Goal: Obtain resource: Obtain resource

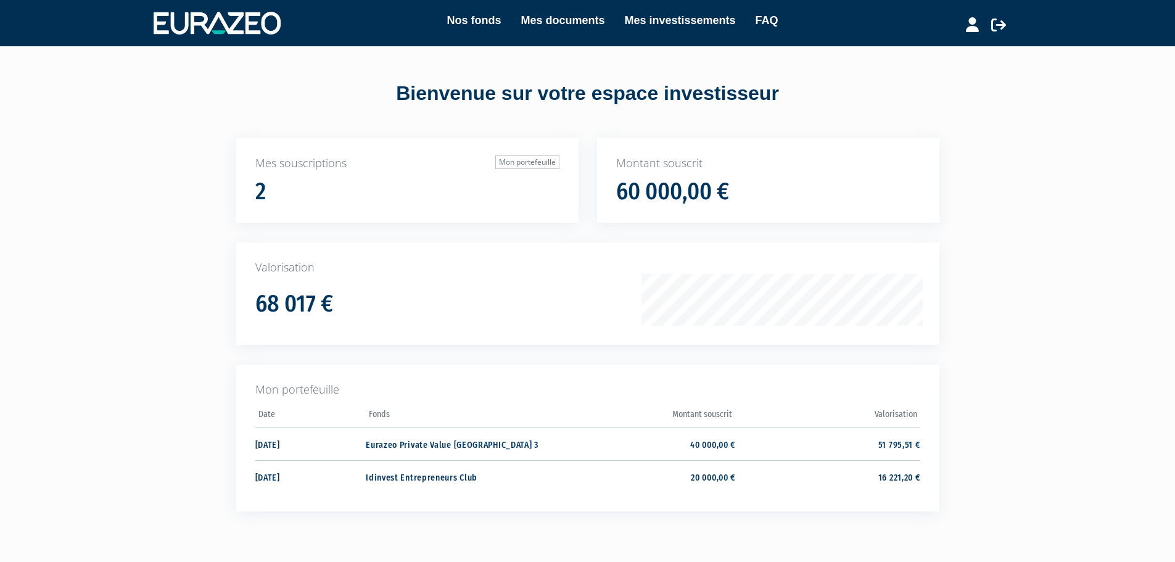
scroll to position [83, 0]
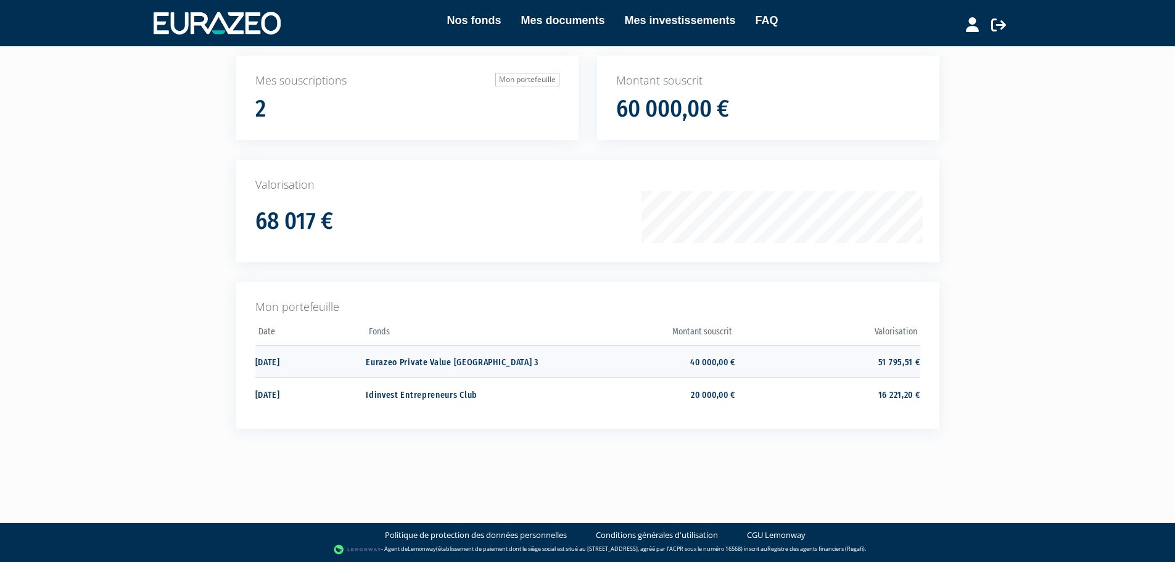
click at [859, 366] on td "51 795,51 €" at bounding box center [827, 361] width 184 height 33
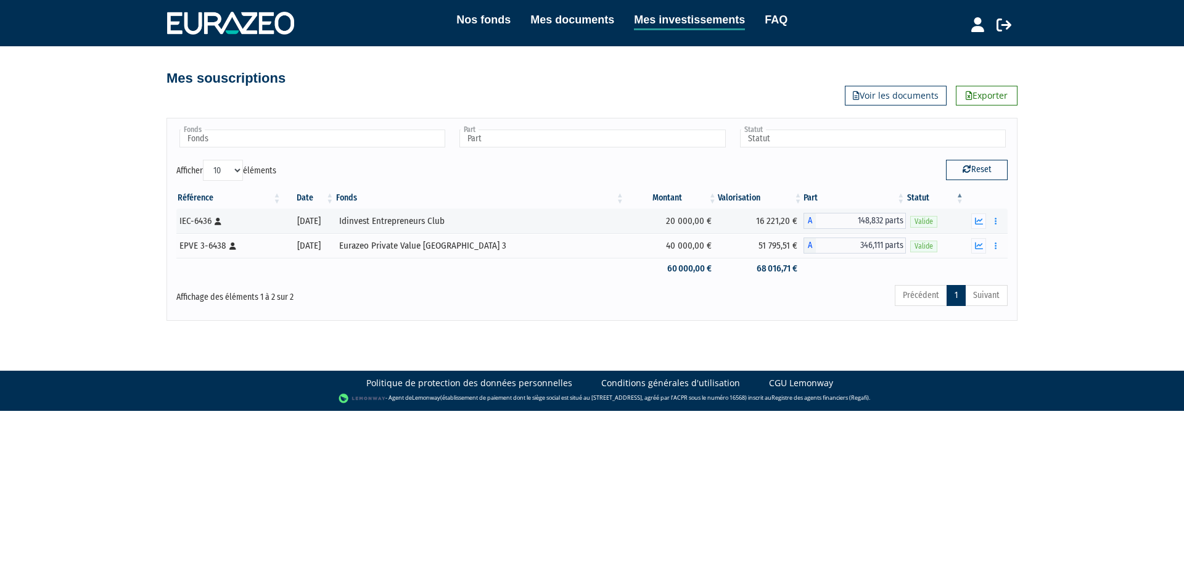
click at [466, 364] on html "Nos fonds Mes documents Mes investissements FAQ Déconnexion Nos fonds Mes docum…" at bounding box center [592, 205] width 1184 height 411
click at [979, 221] on icon "button" at bounding box center [979, 221] width 8 height 8
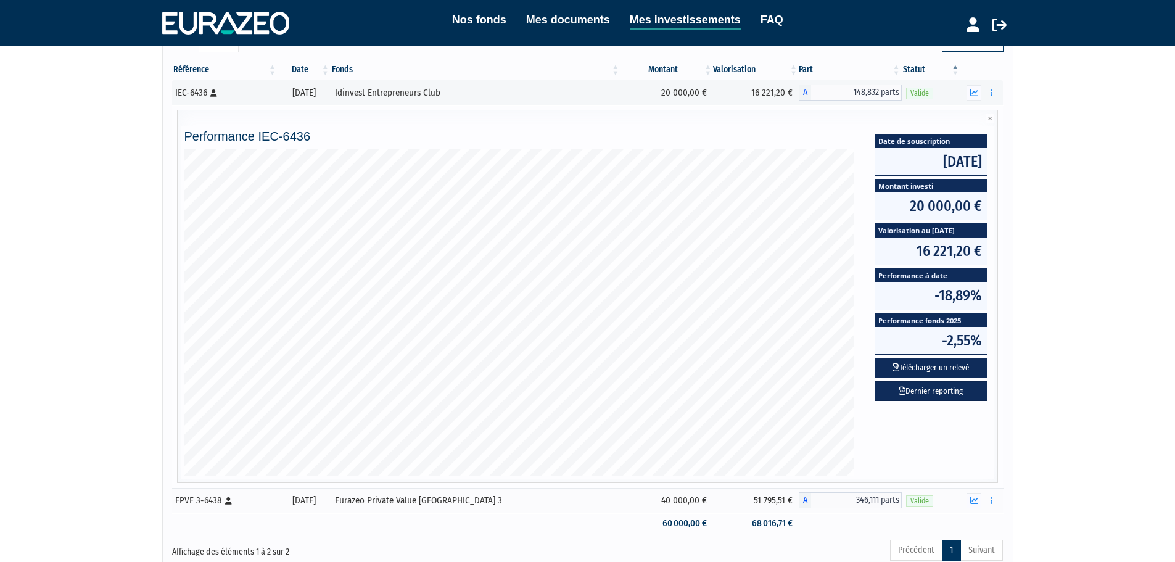
scroll to position [233, 0]
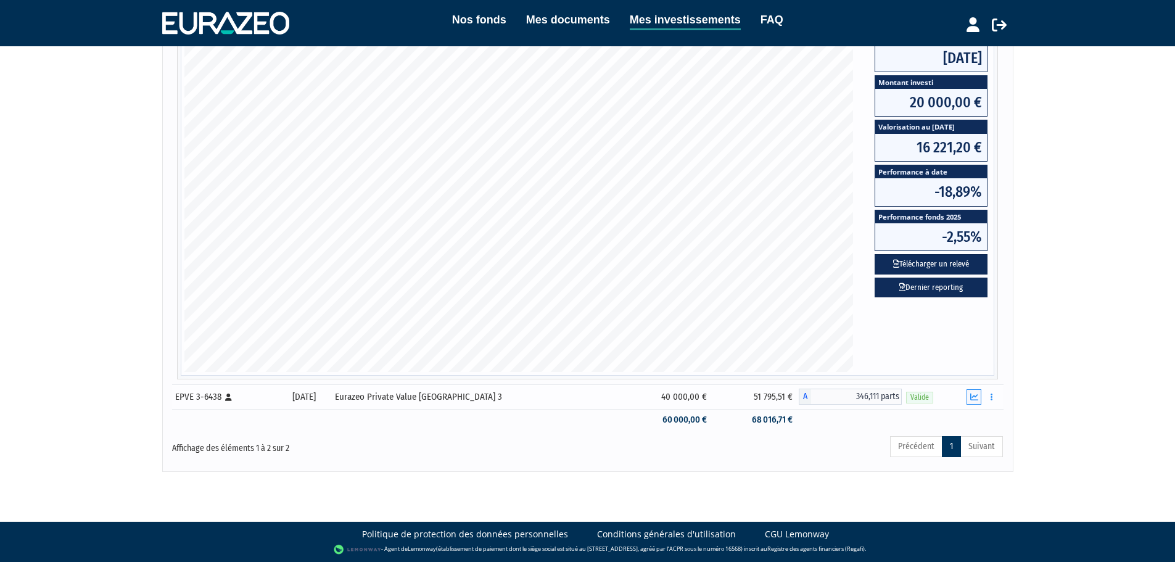
click at [977, 398] on icon "button" at bounding box center [974, 397] width 8 height 8
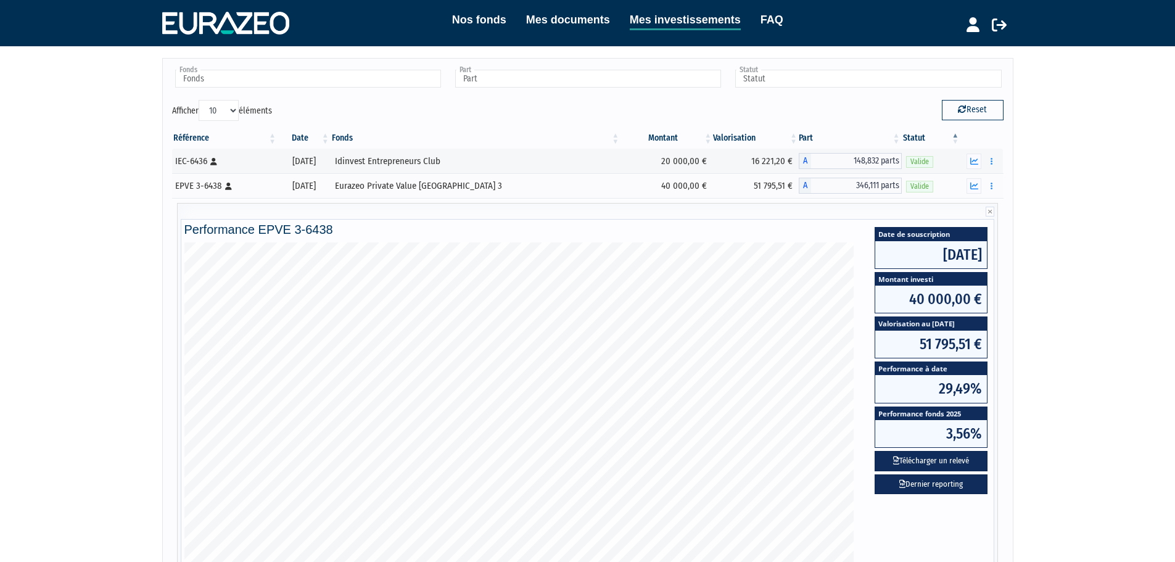
scroll to position [0, 0]
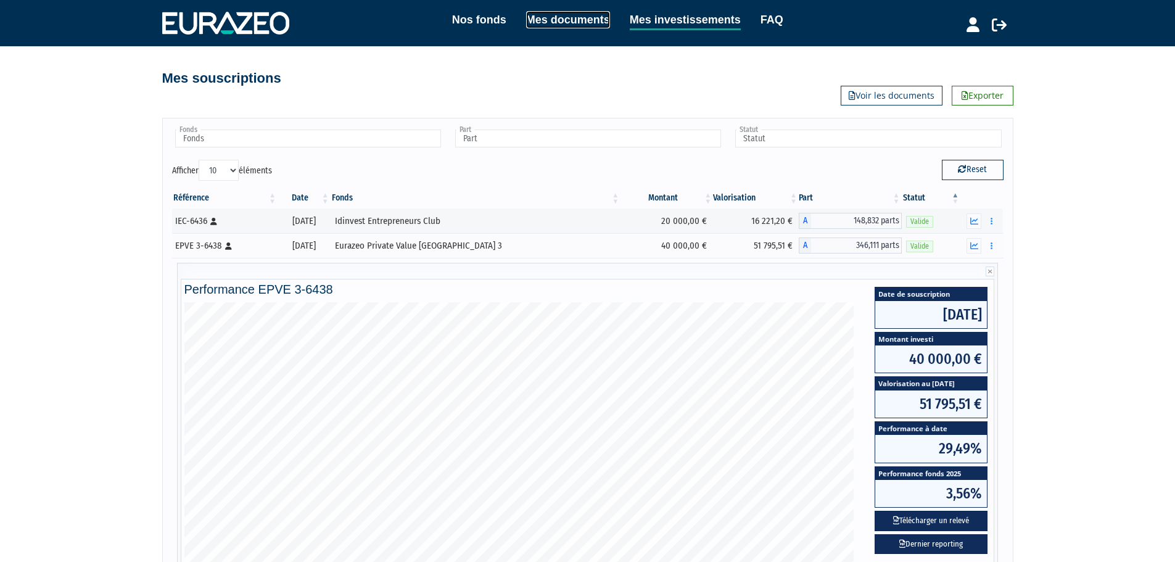
click at [573, 20] on link "Mes documents" at bounding box center [568, 19] width 84 height 17
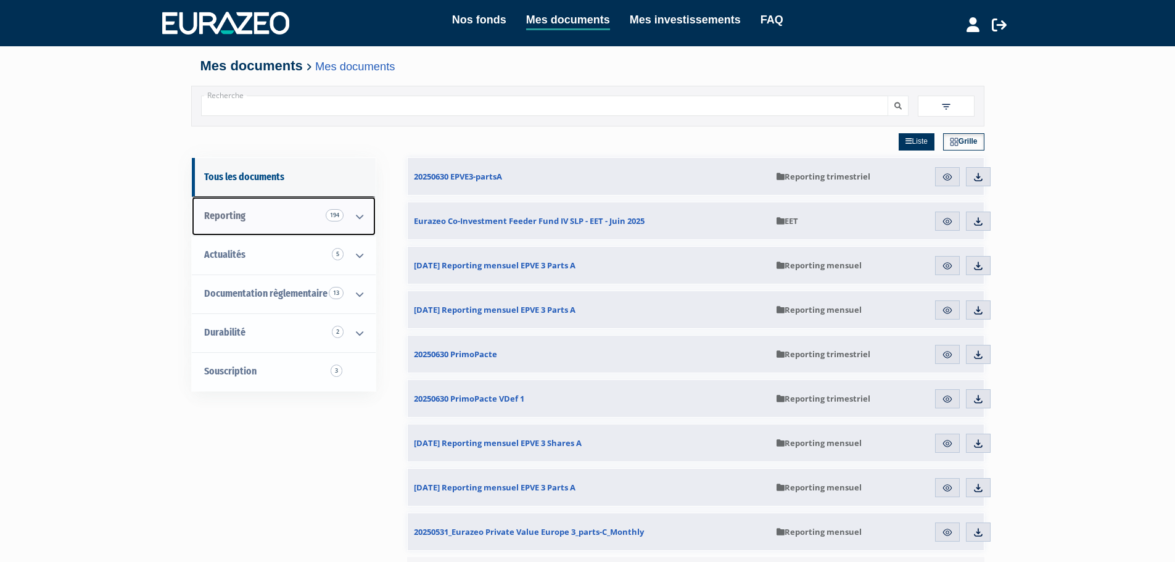
click at [324, 223] on link "Reporting 194" at bounding box center [284, 216] width 184 height 39
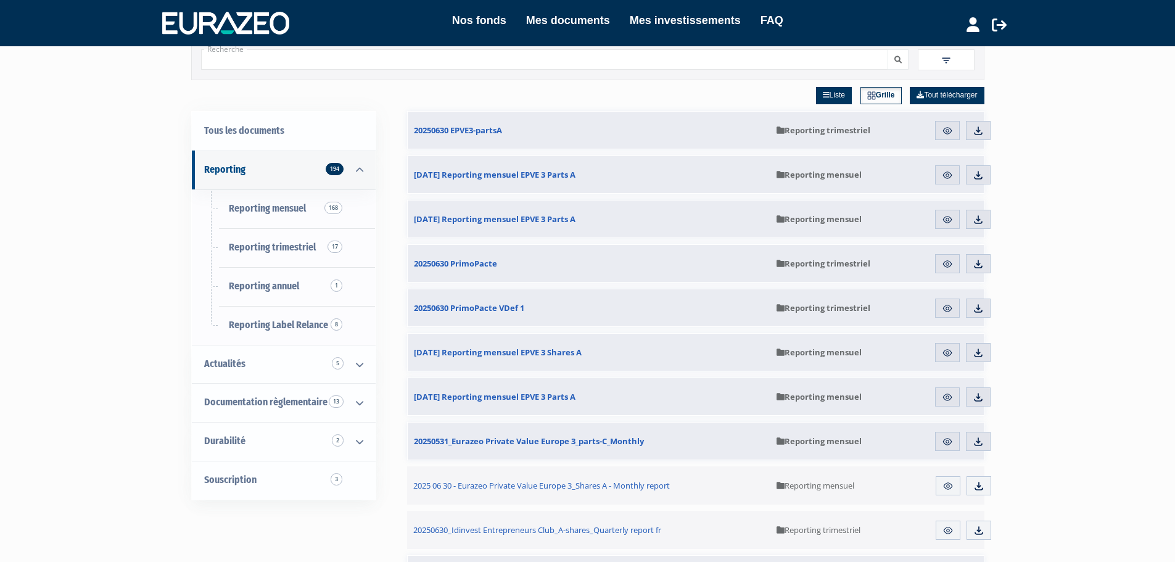
scroll to position [46, 0]
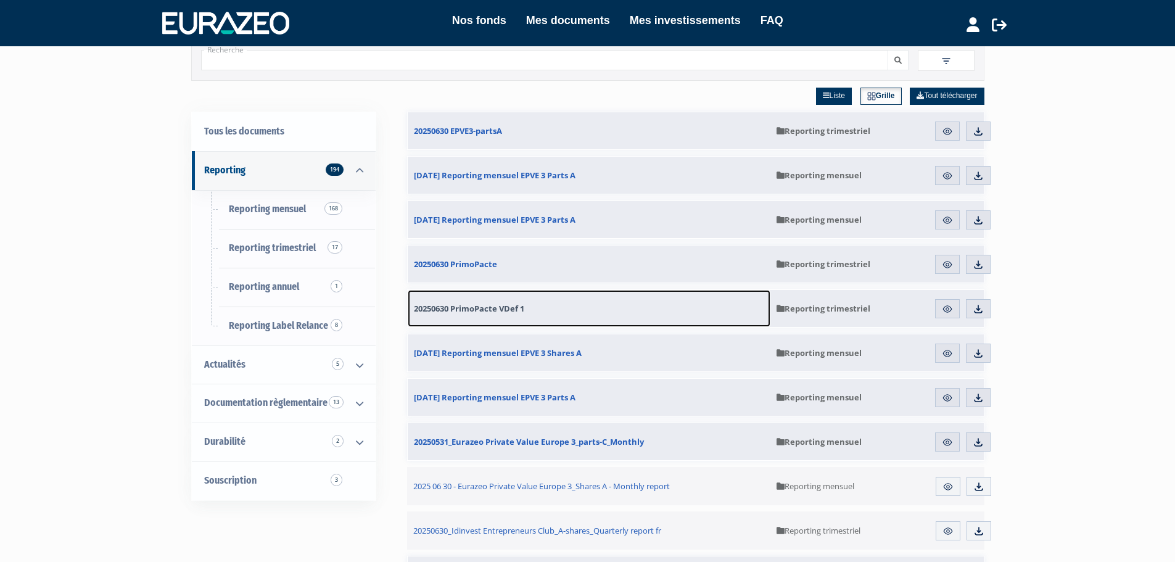
click at [487, 313] on span "20250630 PrimoPacte VDef 1" at bounding box center [469, 308] width 110 height 11
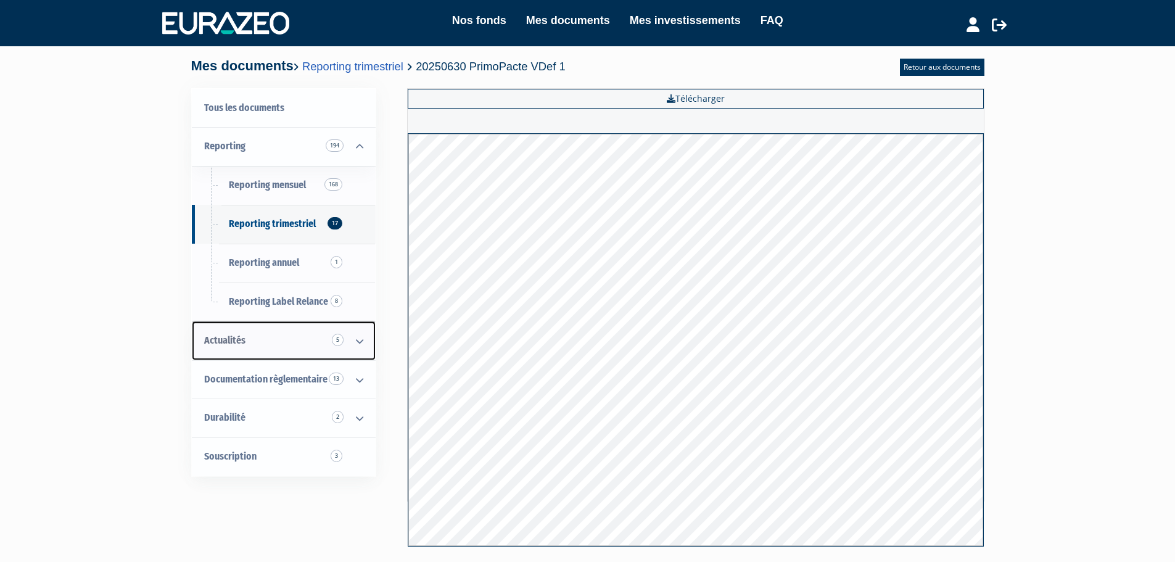
click at [352, 342] on icon at bounding box center [360, 341] width 32 height 38
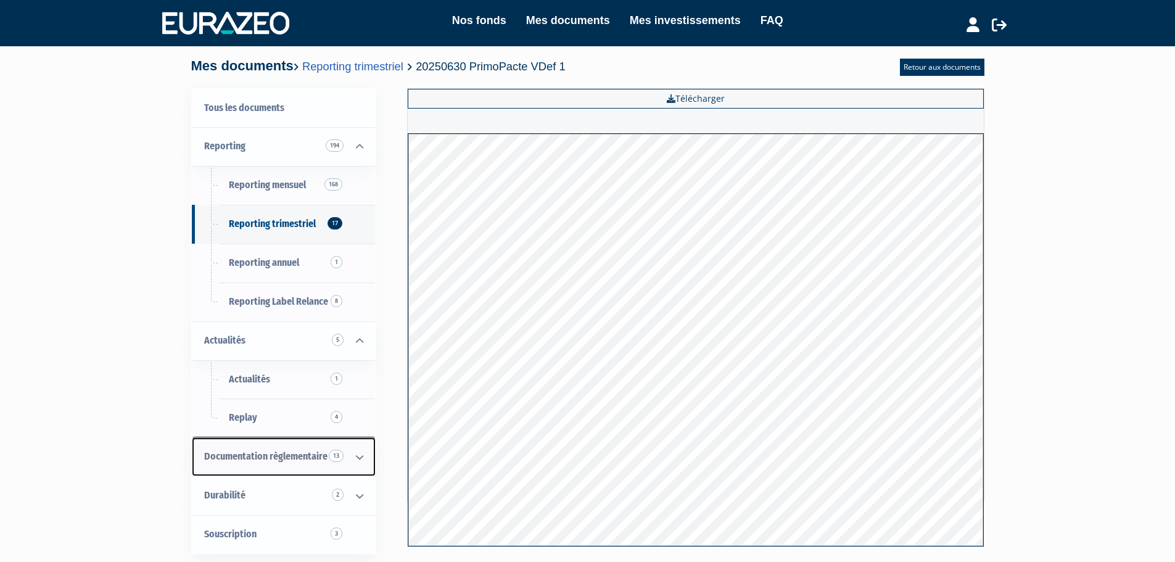
click at [361, 458] on icon at bounding box center [360, 457] width 32 height 38
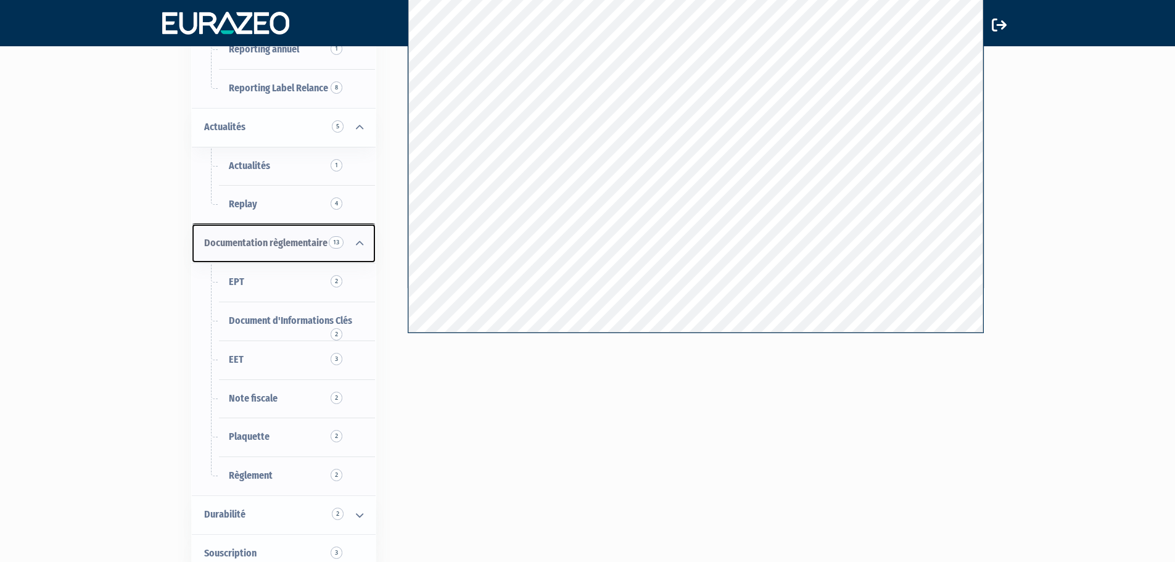
scroll to position [237, 0]
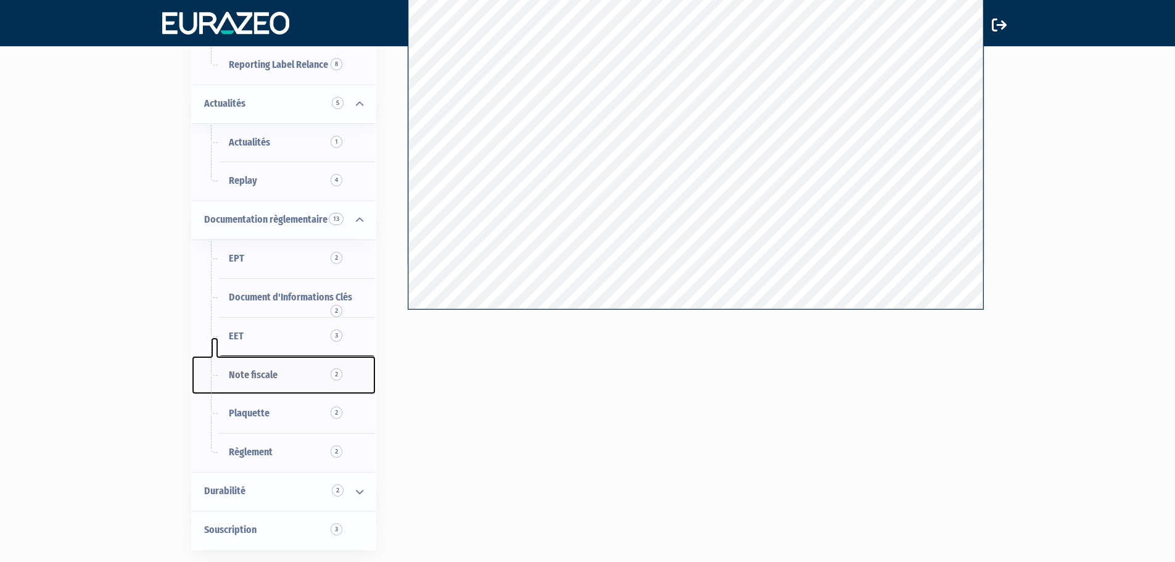
click at [340, 381] on link "Note fiscale 2" at bounding box center [284, 375] width 184 height 39
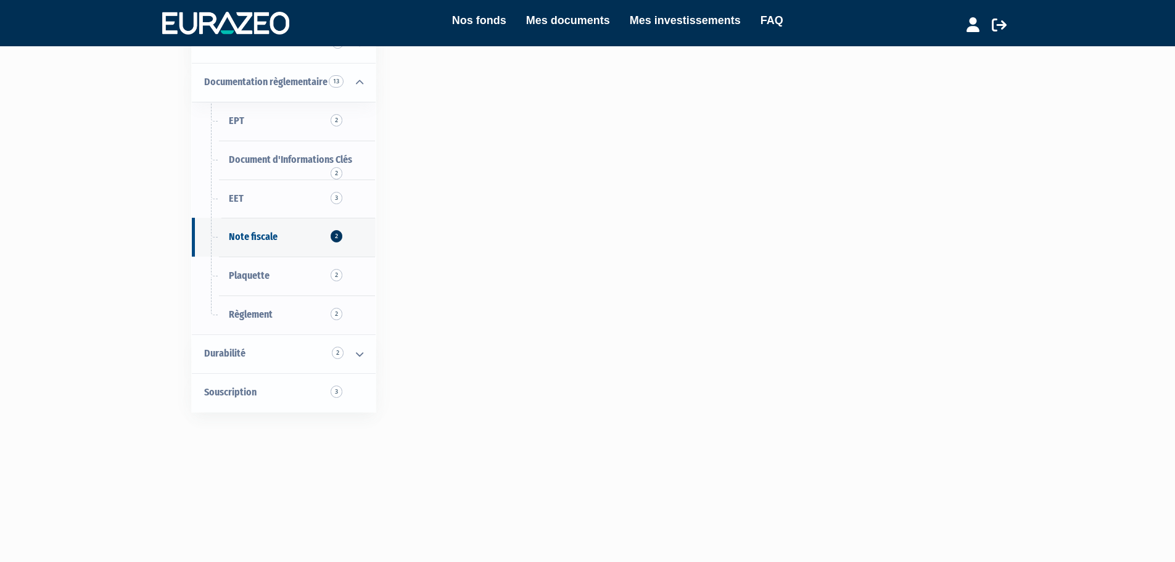
scroll to position [213, 0]
click at [353, 353] on icon at bounding box center [360, 353] width 32 height 38
click at [334, 432] on span "3" at bounding box center [337, 429] width 12 height 12
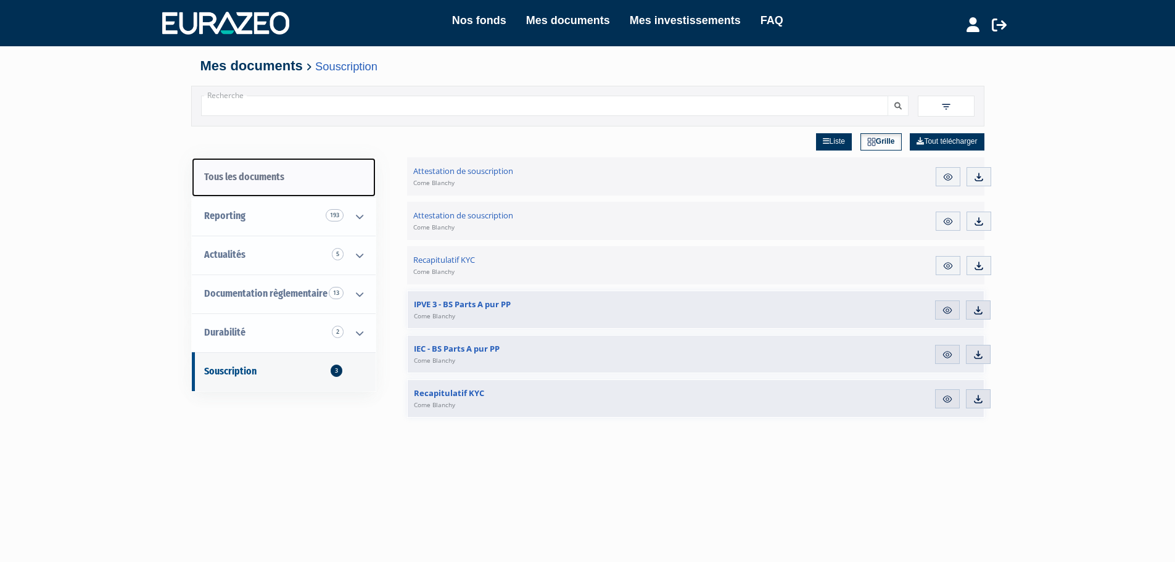
click at [274, 178] on link "Tous les documents" at bounding box center [284, 177] width 184 height 39
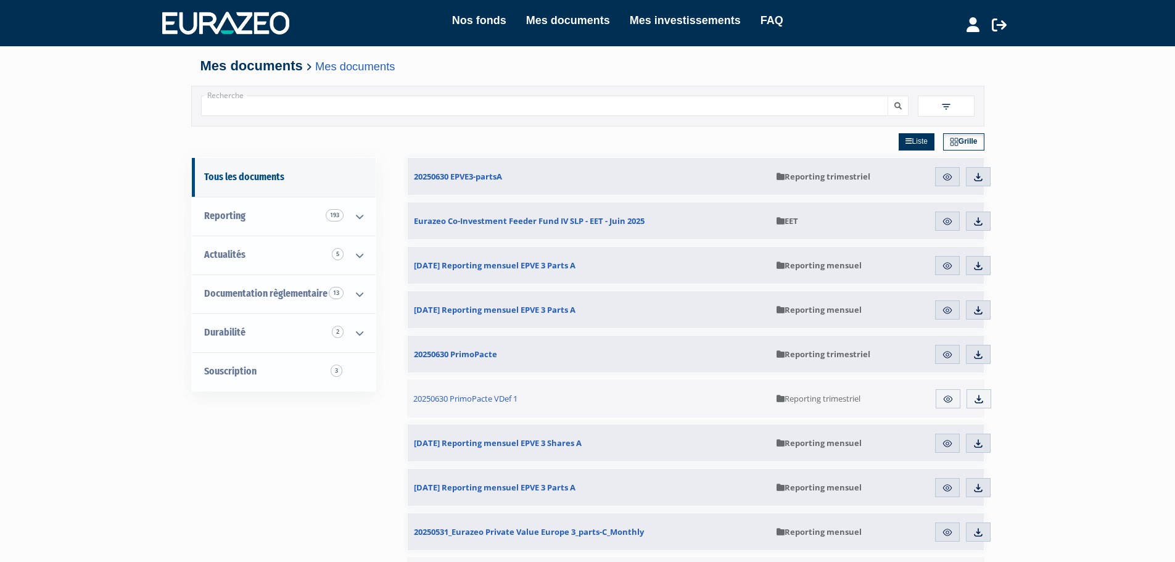
click at [955, 108] on span at bounding box center [946, 106] width 57 height 21
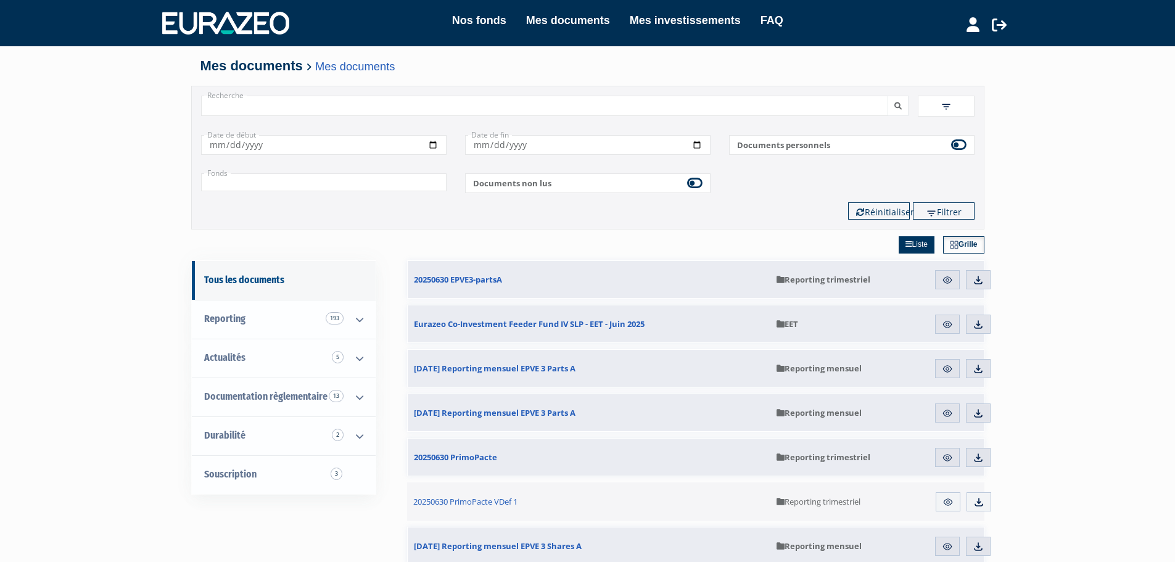
click at [955, 108] on span at bounding box center [946, 106] width 57 height 21
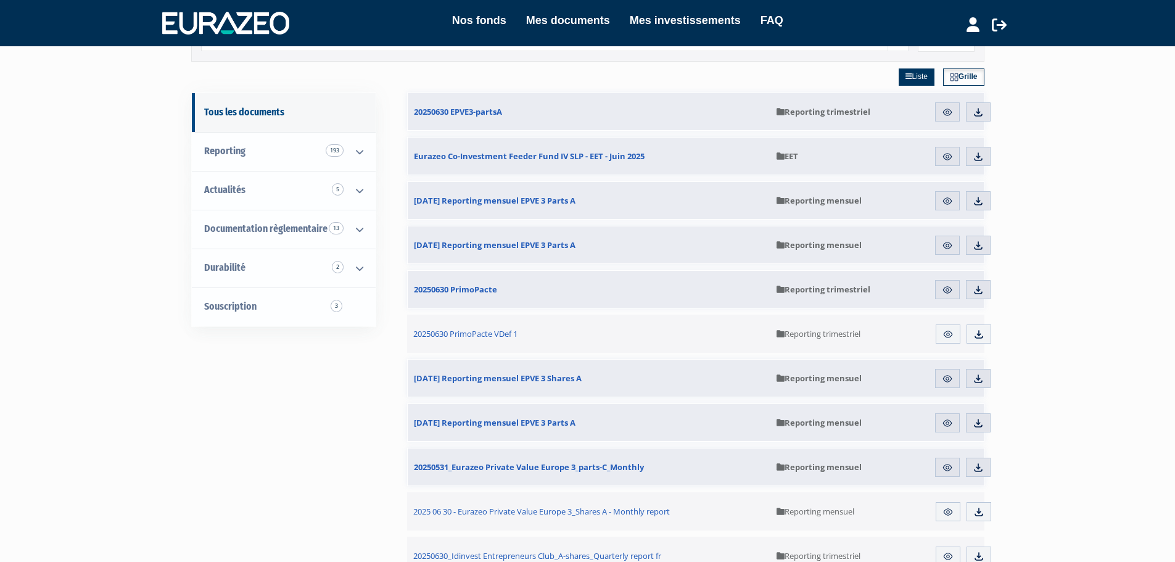
scroll to position [49, 0]
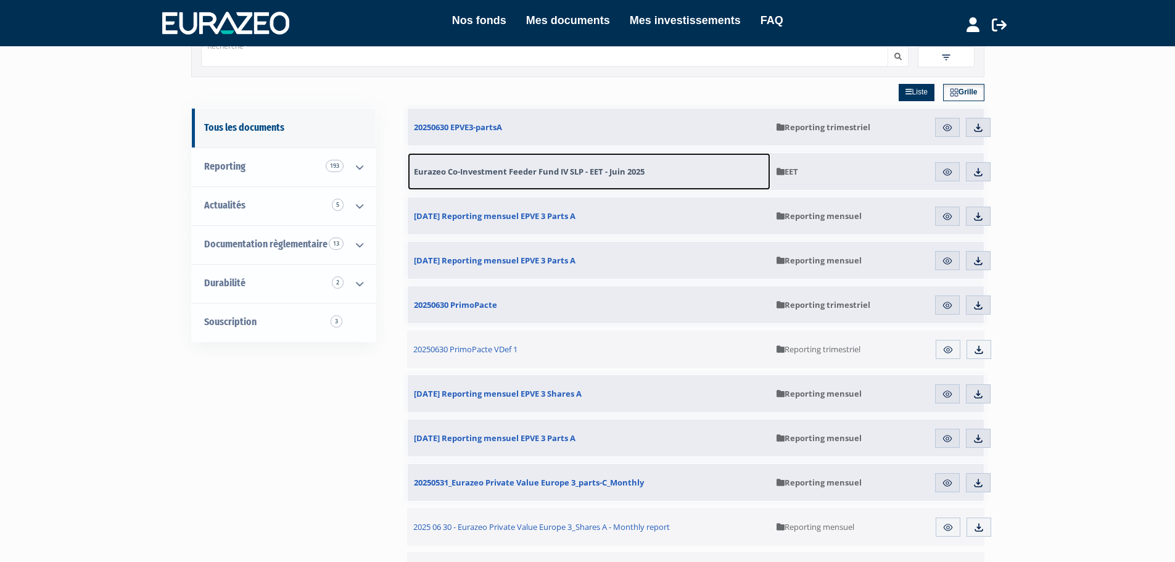
click at [627, 171] on span "Eurazeo Co-Investment Feeder Fund IV SLP - EET - Juin 2025" at bounding box center [529, 171] width 231 height 11
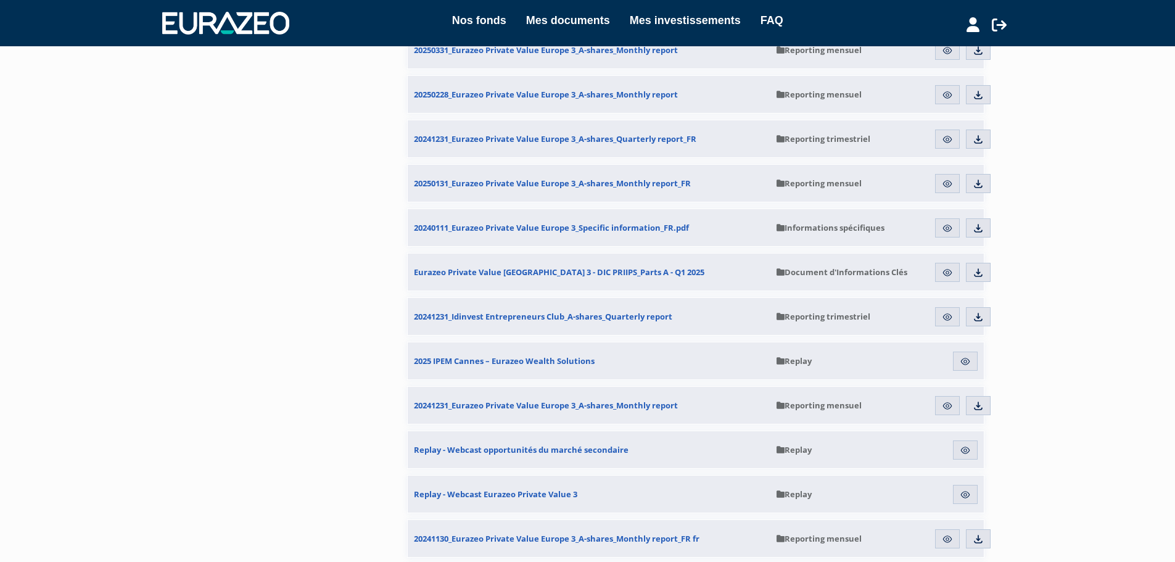
scroll to position [882, 0]
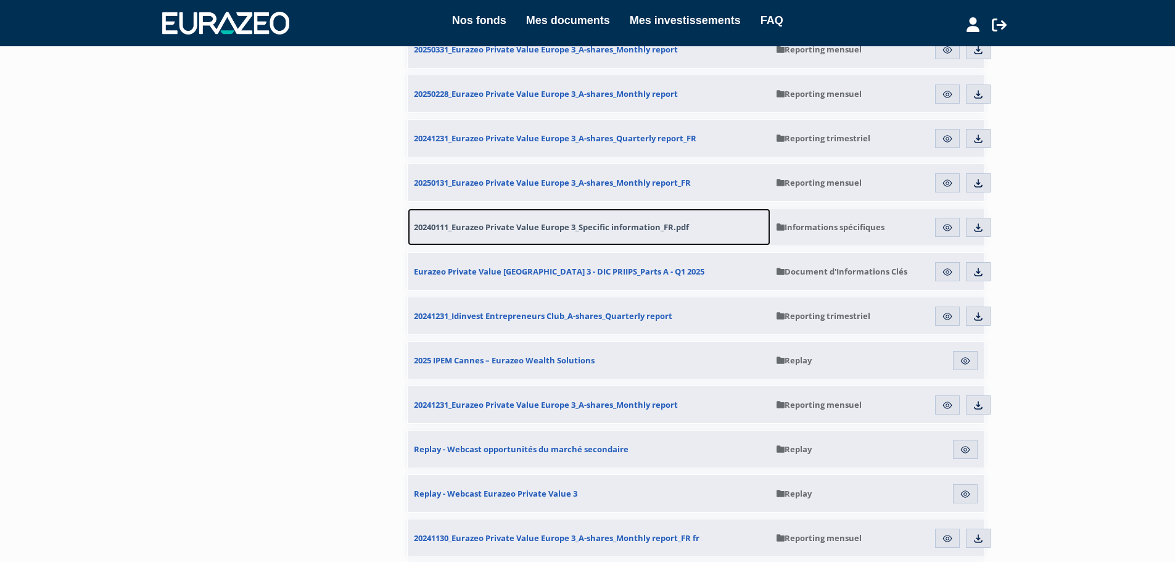
click at [618, 229] on span "20240111_Eurazeo Private Value Europe 3_Specific information_FR.pdf" at bounding box center [551, 226] width 275 height 11
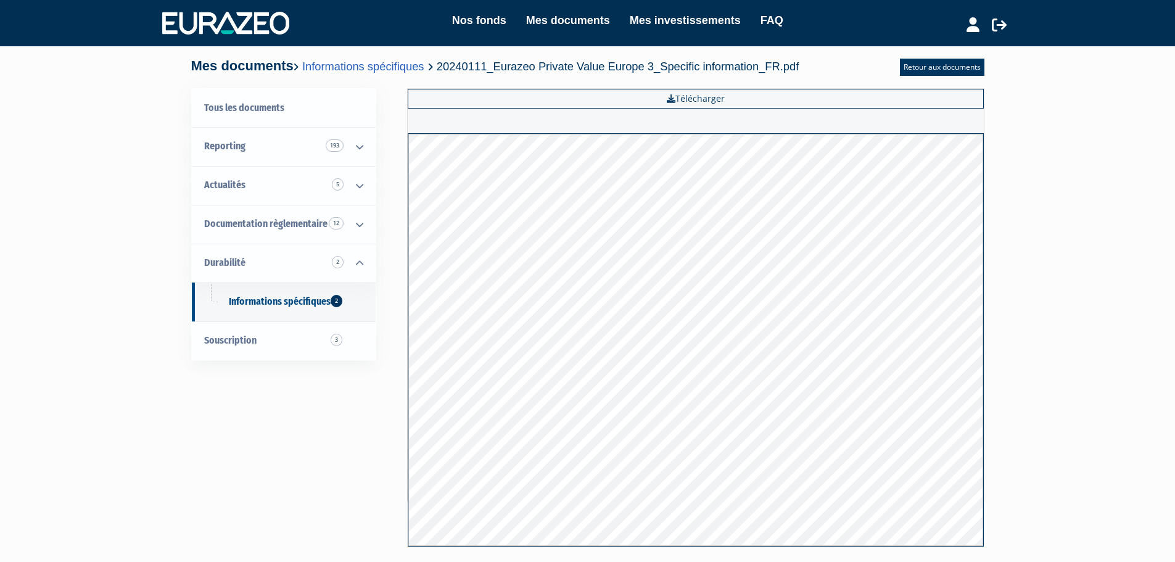
scroll to position [107, 0]
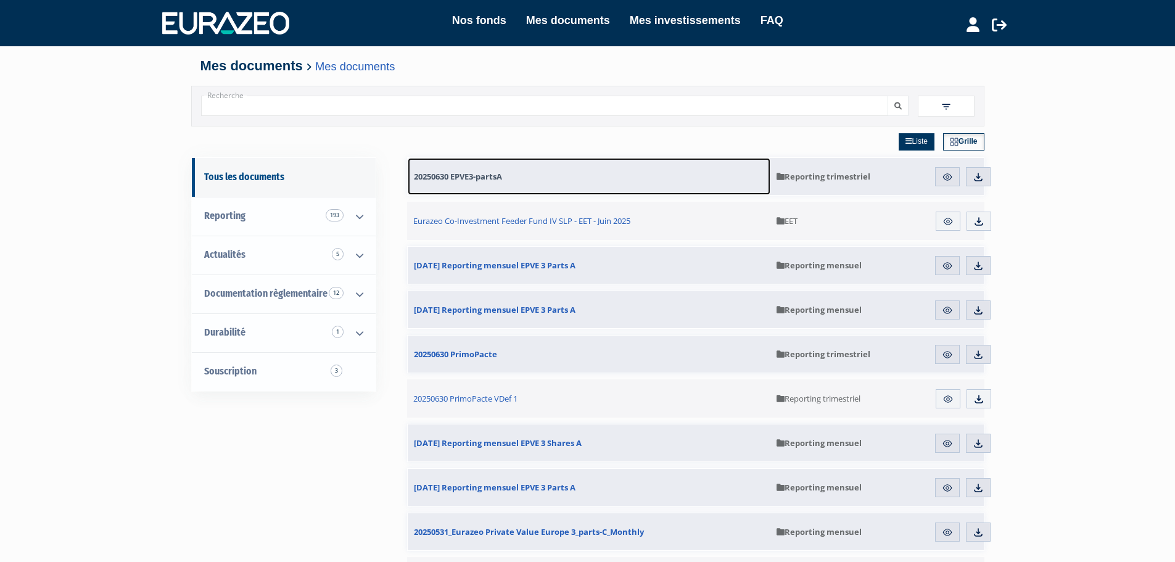
click at [501, 176] on span "20250630 EPVE3-partsA" at bounding box center [458, 176] width 88 height 11
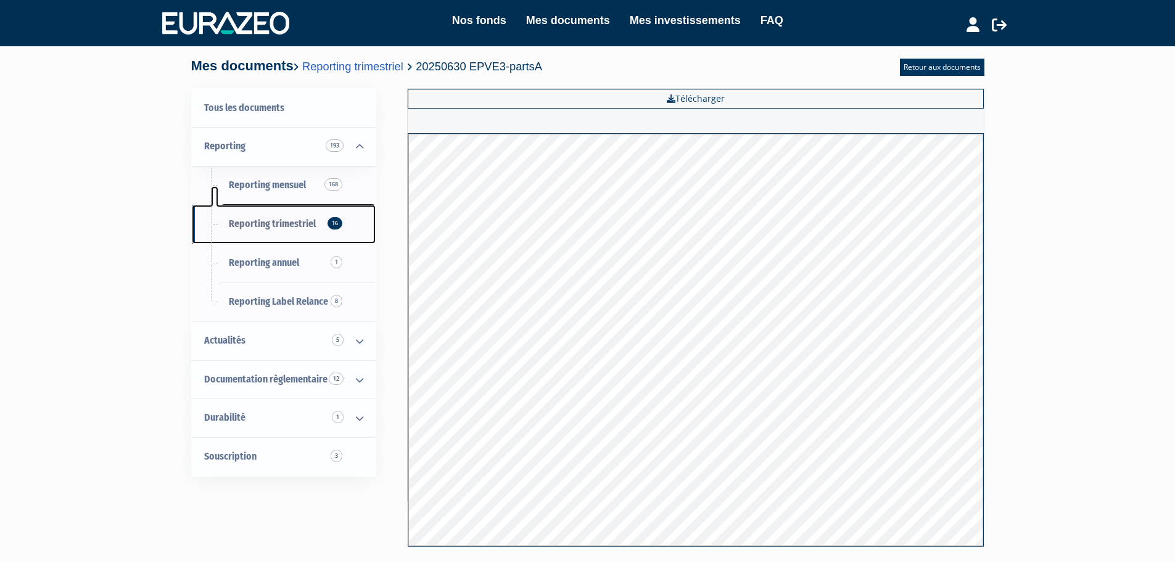
click at [282, 226] on span "Reporting trimestriel 16" at bounding box center [272, 224] width 87 height 12
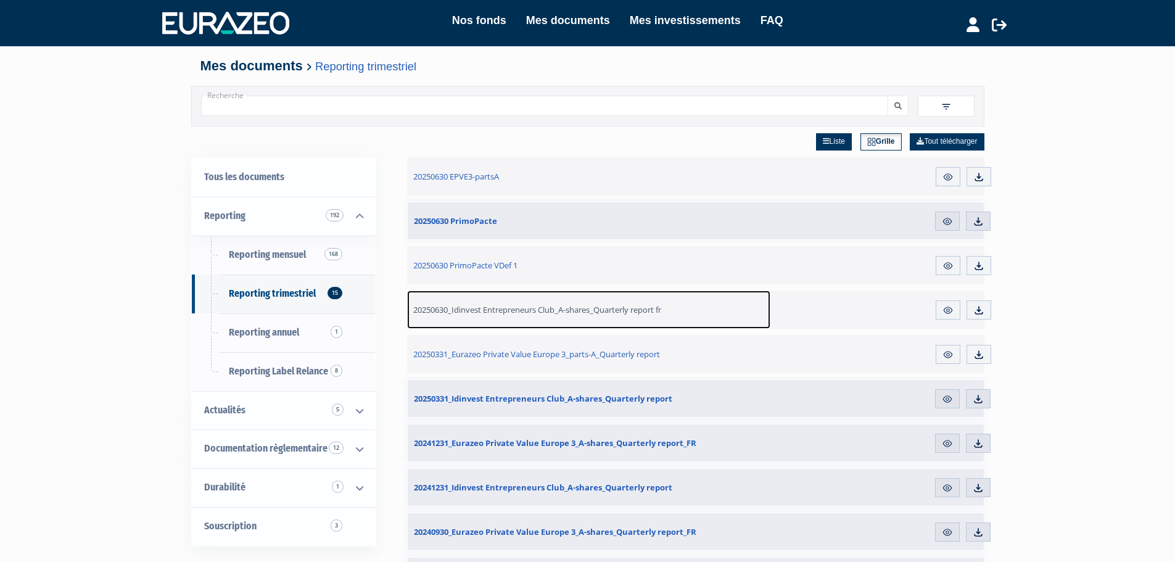
click at [549, 313] on span "20250630_Idinvest Entrepreneurs Club_A-shares_Quarterly report fr" at bounding box center [537, 309] width 248 height 11
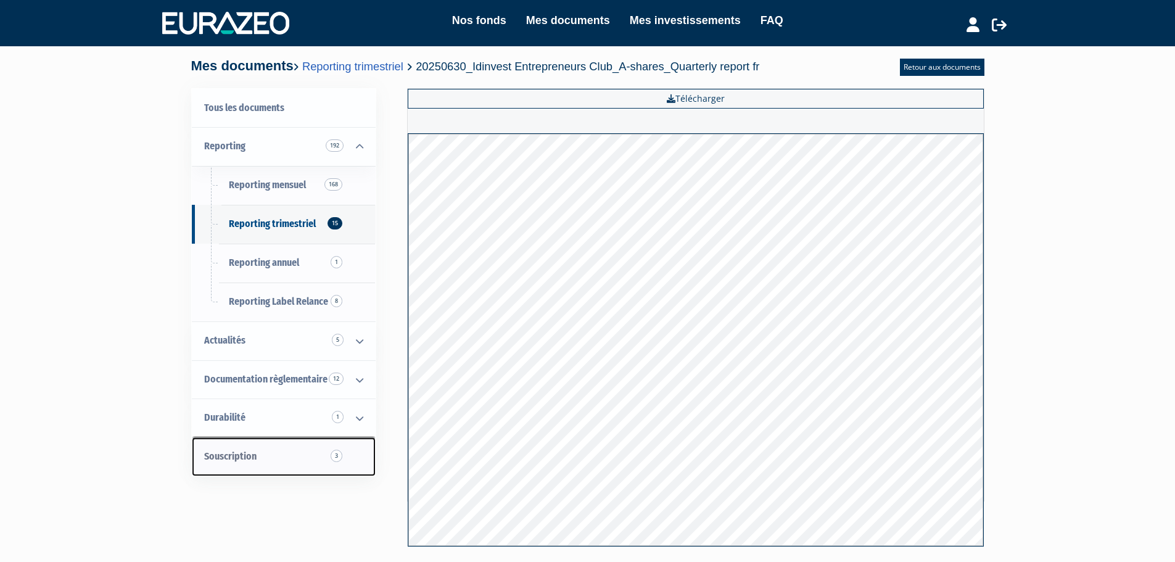
click at [210, 458] on span "Souscription 3" at bounding box center [230, 456] width 52 height 12
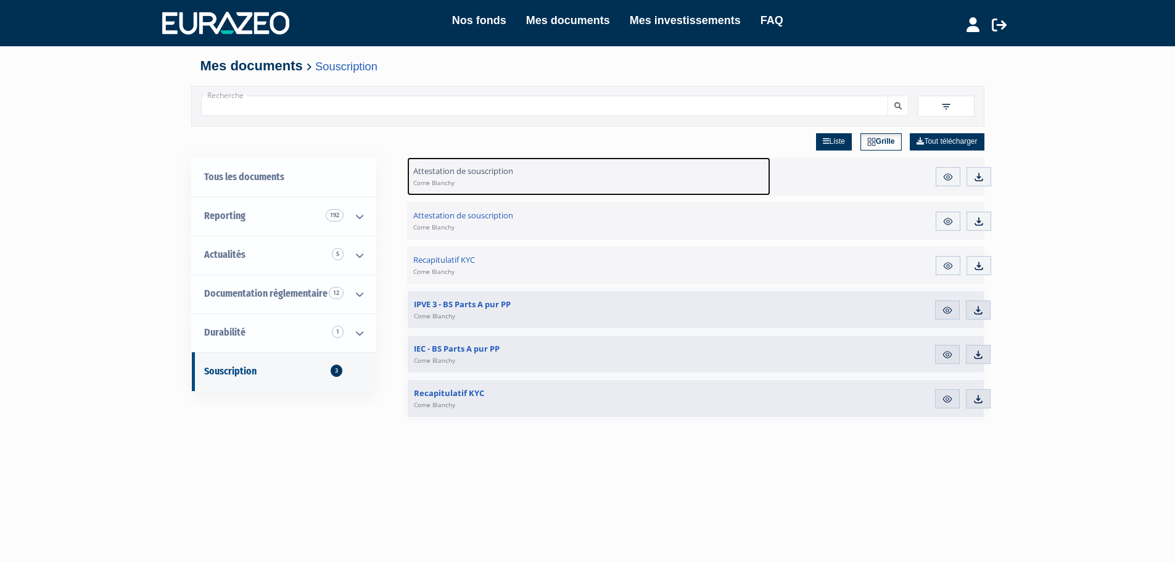
click at [684, 183] on link "Attestation de souscription Come Blanchy" at bounding box center [589, 176] width 364 height 38
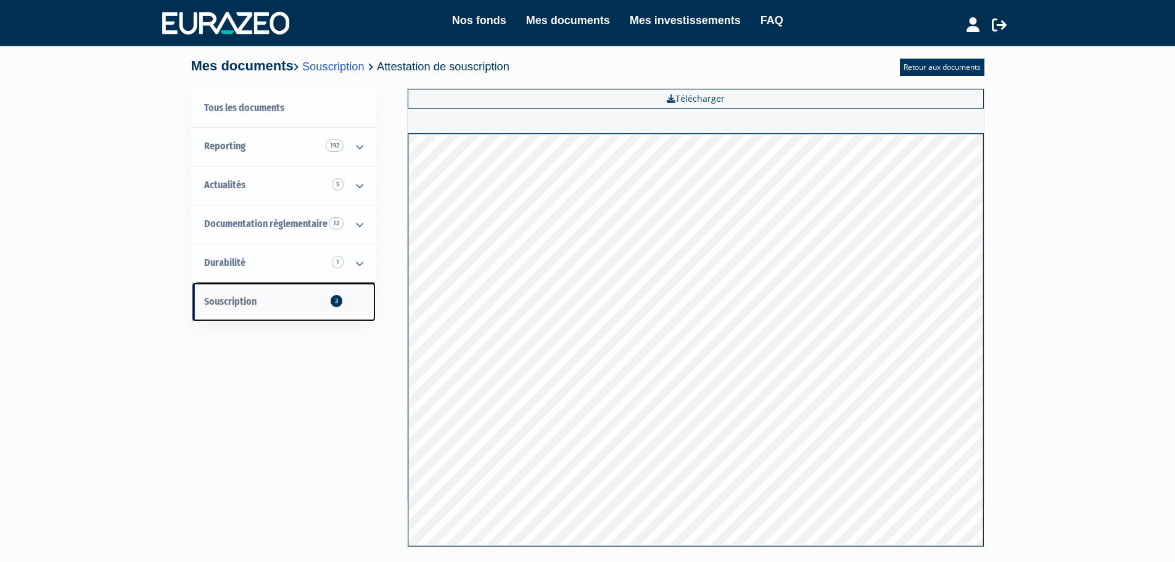
click at [253, 299] on span "Souscription 3" at bounding box center [230, 301] width 52 height 12
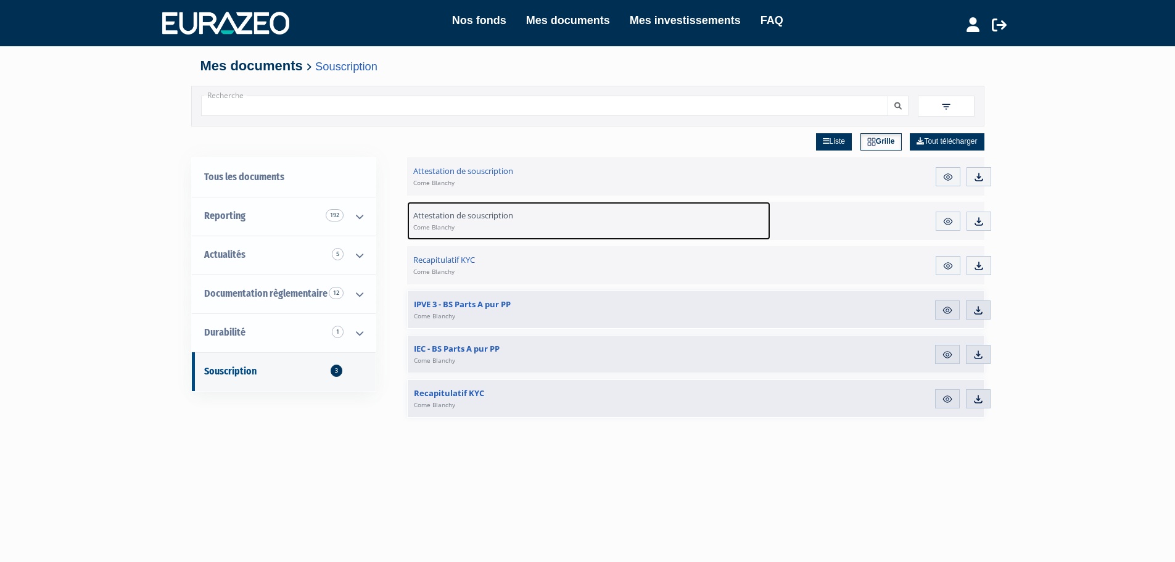
click at [474, 218] on span "Attestation de souscription Come Blanchy" at bounding box center [463, 221] width 100 height 22
